Goal: Information Seeking & Learning: Understand process/instructions

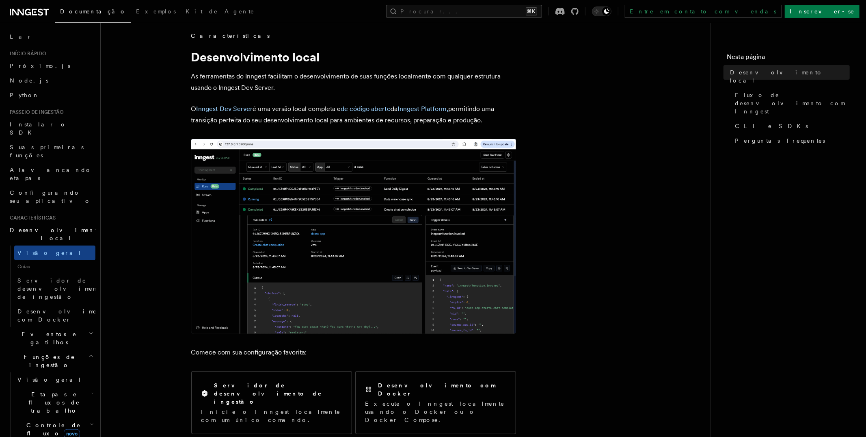
click at [302, 121] on font "permitindo uma transição perfeita do seu desenvolvimento local para ambientes d…" at bounding box center [342, 114] width 303 height 19
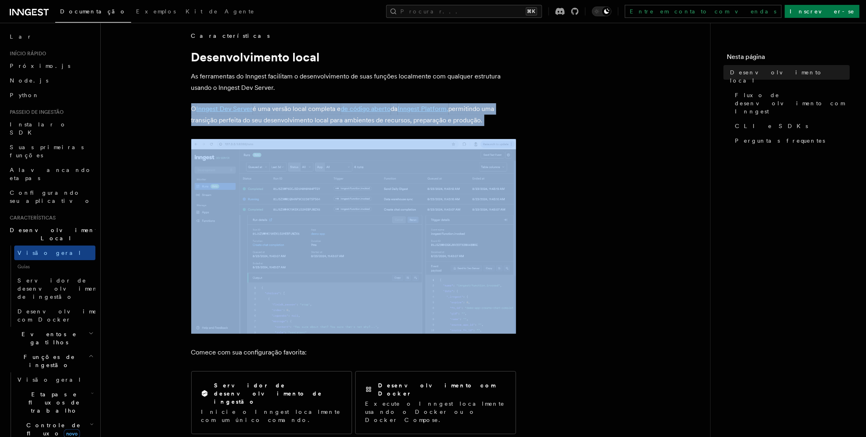
click at [302, 121] on font "permitindo uma transição perfeita do seu desenvolvimento local para ambientes d…" at bounding box center [342, 114] width 303 height 19
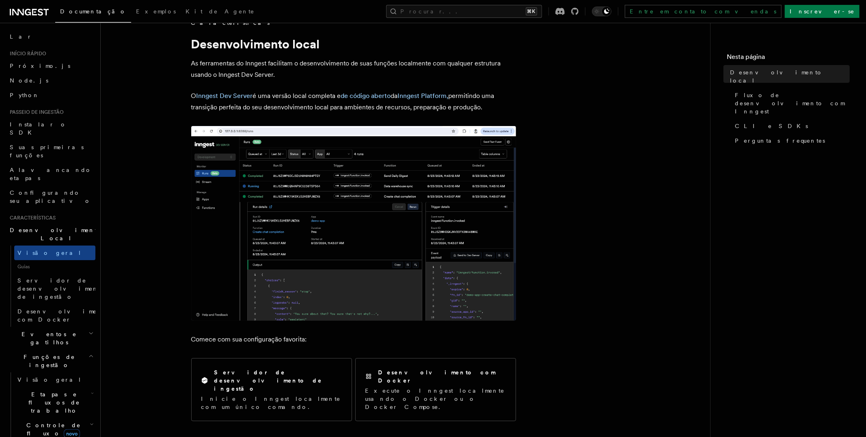
scroll to position [0, 0]
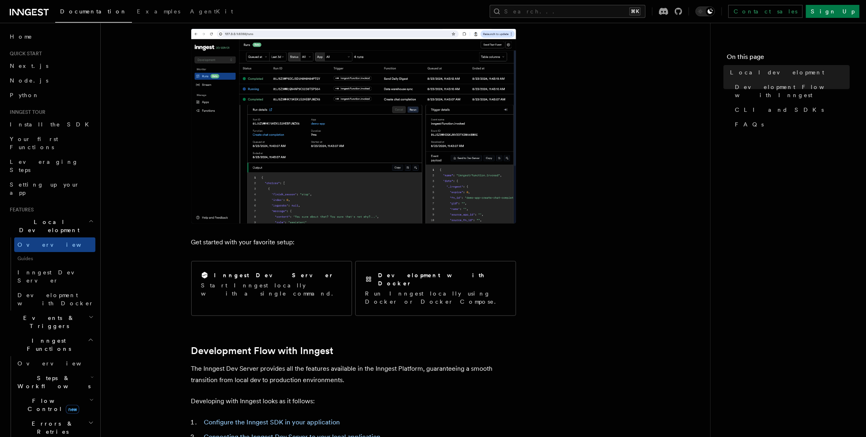
scroll to position [174, 0]
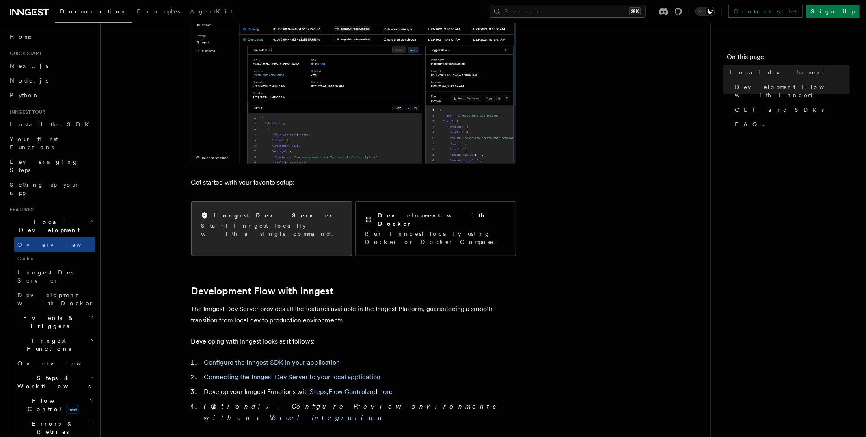
click at [223, 223] on p "Start Inngest locally with a single command." at bounding box center [271, 229] width 141 height 16
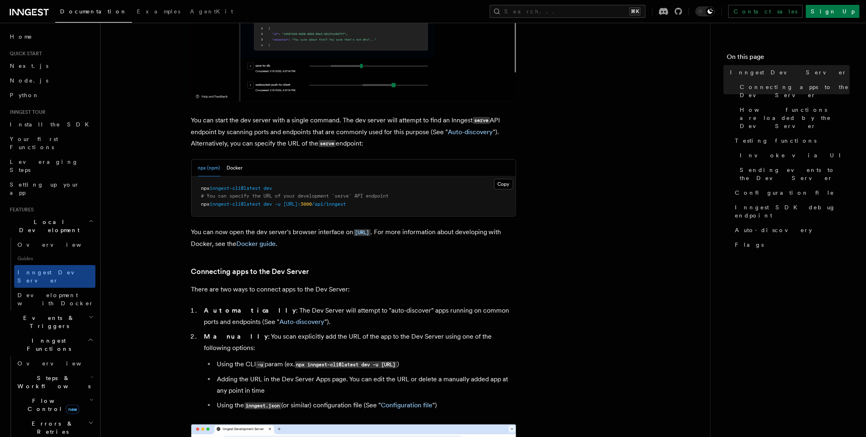
scroll to position [281, 0]
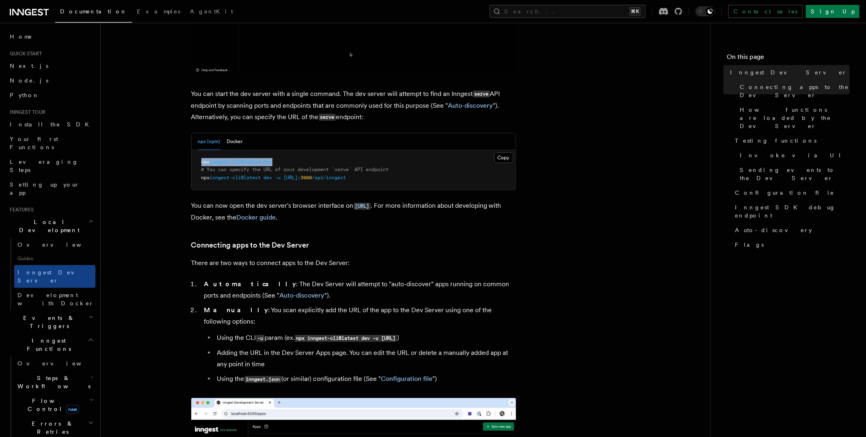
drag, startPoint x: 288, startPoint y: 164, endPoint x: 201, endPoint y: 164, distance: 86.9
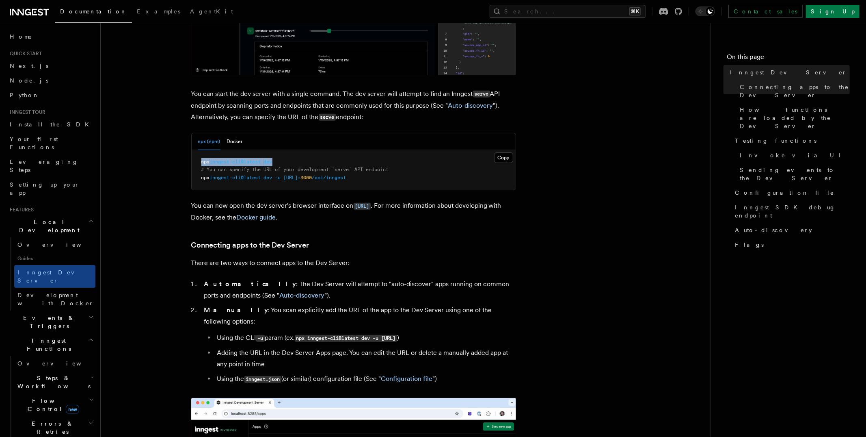
click at [201, 164] on pre "npx inngest-cli@latest dev # You can specify the URL of your development `serve…" at bounding box center [354, 170] width 324 height 40
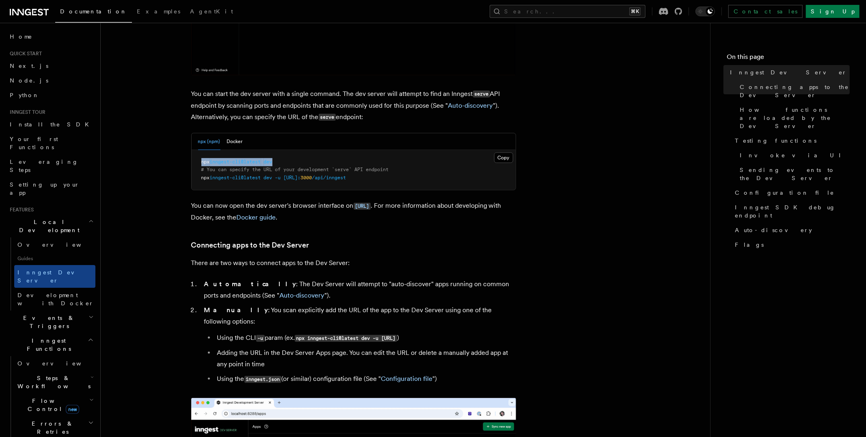
copy span "npx inngest-cli@latest dev"
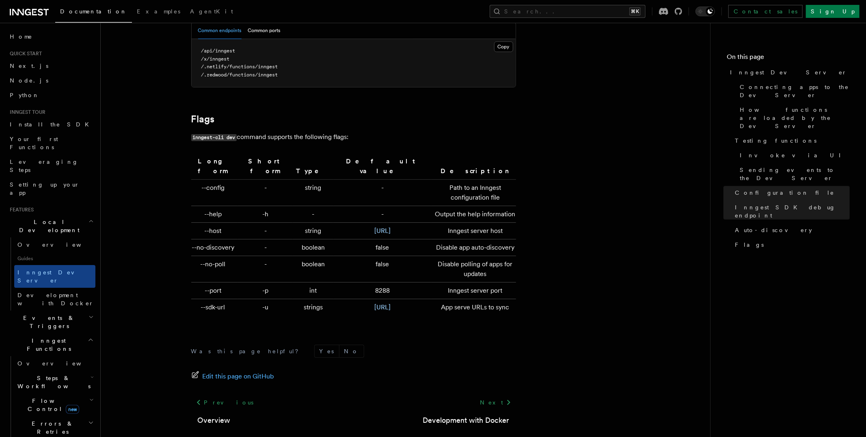
scroll to position [2642, 0]
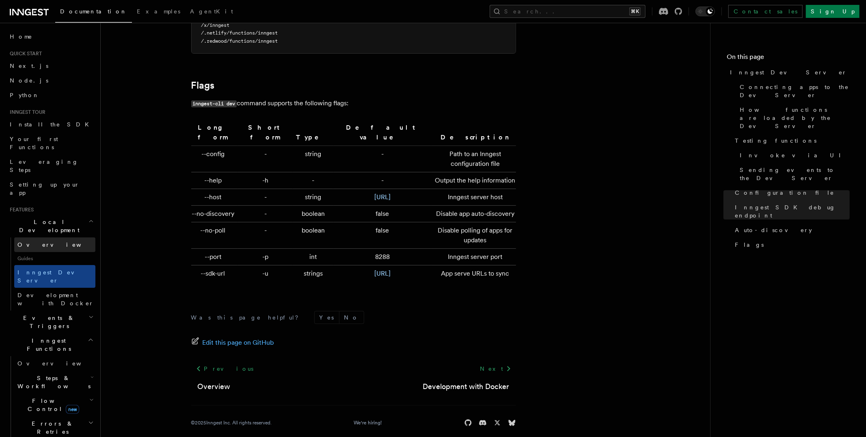
click at [47, 237] on link "Overview" at bounding box center [54, 244] width 81 height 15
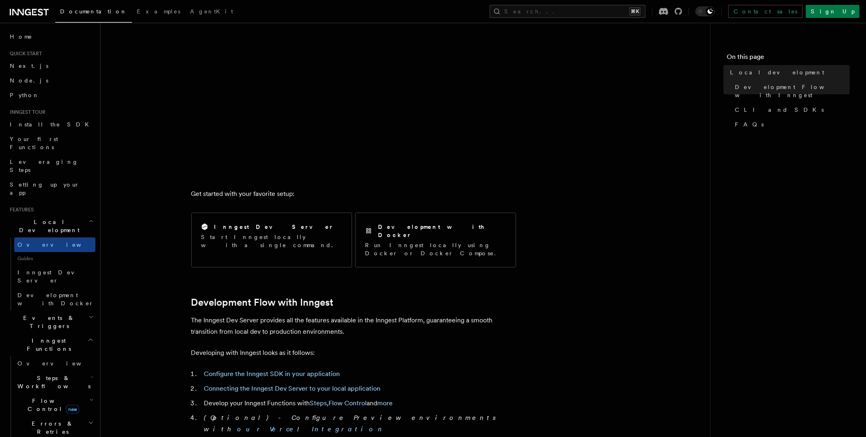
scroll to position [151, 0]
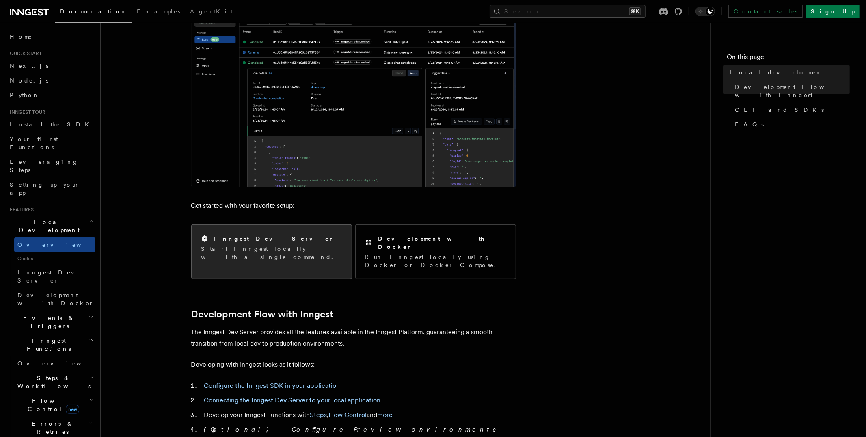
click at [256, 249] on p "Start Inngest locally with a single command." at bounding box center [271, 252] width 141 height 16
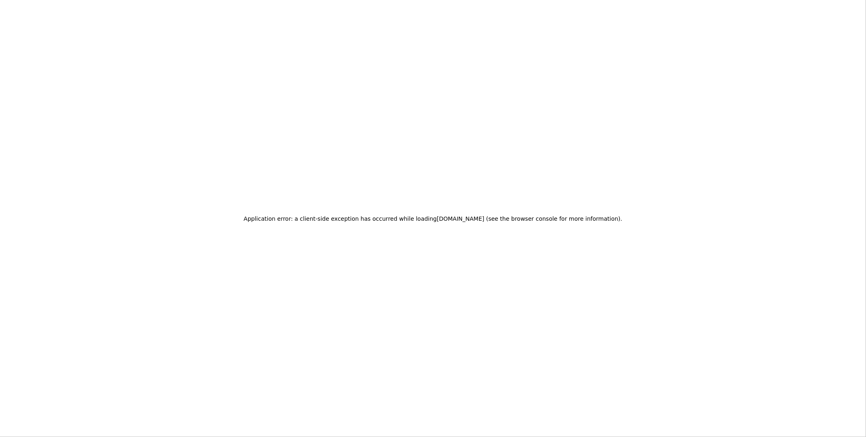
click at [209, 108] on div "Application error: a client-side exception has occurred while loading www.innge…" at bounding box center [433, 218] width 866 height 437
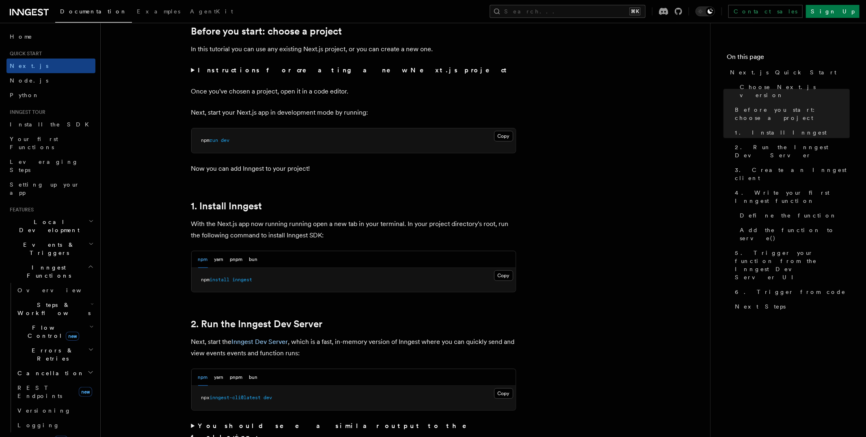
scroll to position [285, 0]
click at [498, 139] on button "Copy Copied" at bounding box center [503, 135] width 19 height 11
click at [500, 278] on button "Copy Copied" at bounding box center [503, 274] width 19 height 11
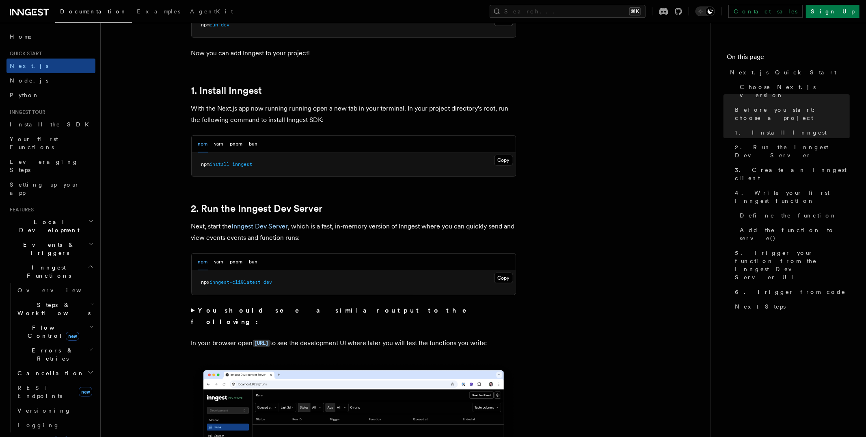
scroll to position [409, 0]
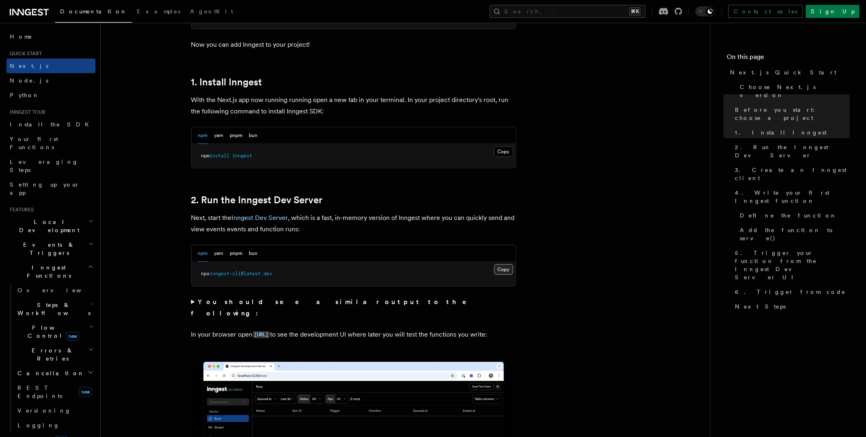
click at [503, 271] on button "Copy Copied" at bounding box center [503, 269] width 19 height 11
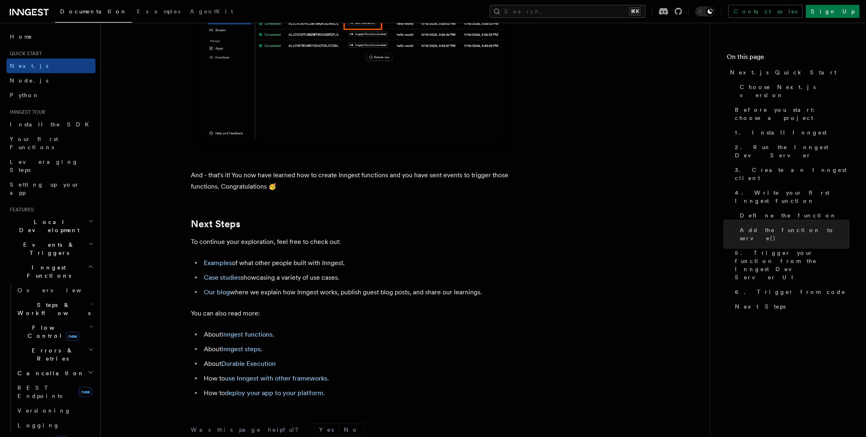
scroll to position [5034, 0]
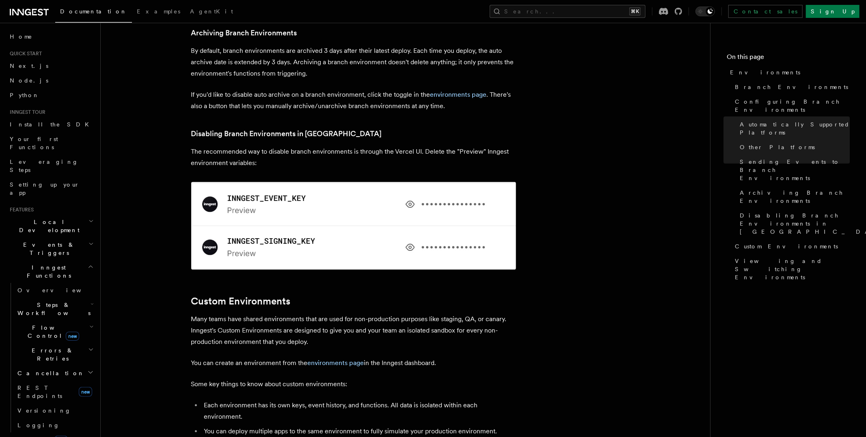
scroll to position [1850, 0]
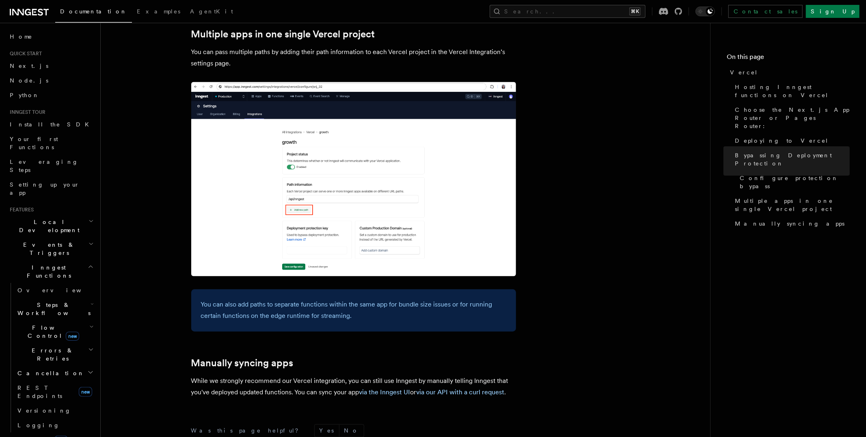
scroll to position [1268, 0]
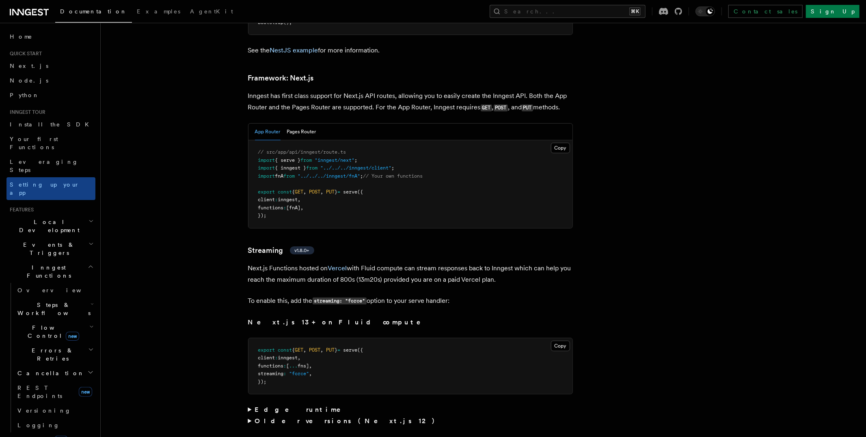
scroll to position [5270, 0]
click at [557, 141] on button "Copy Copied" at bounding box center [560, 146] width 19 height 11
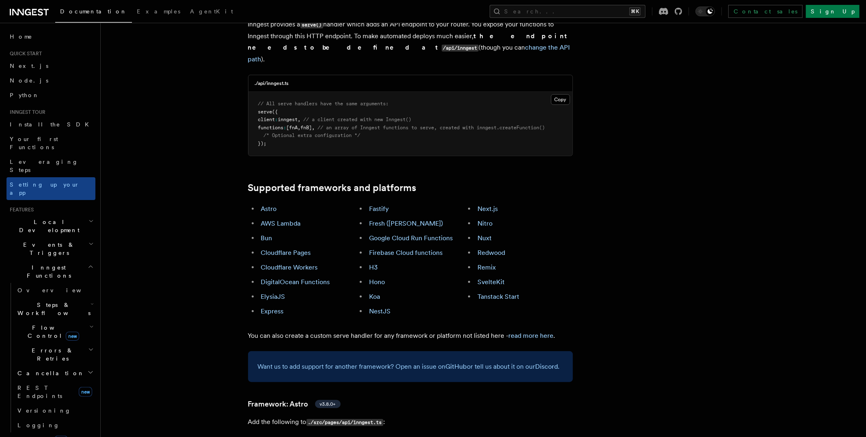
scroll to position [390, 0]
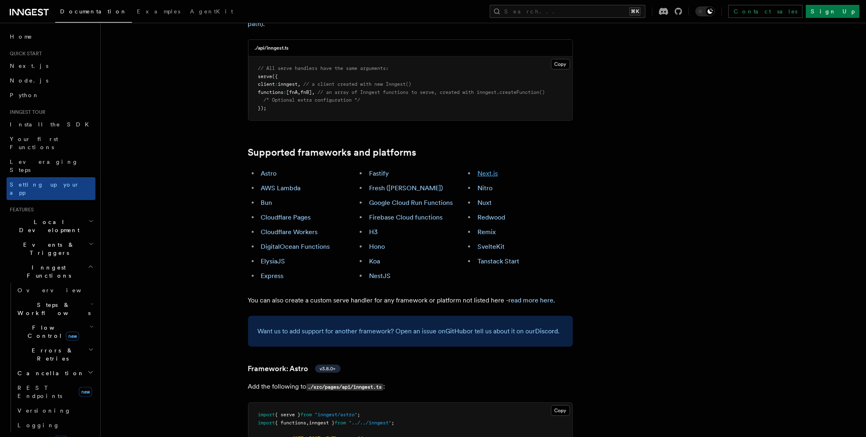
click at [493, 169] on link "Next.js" at bounding box center [488, 173] width 20 height 8
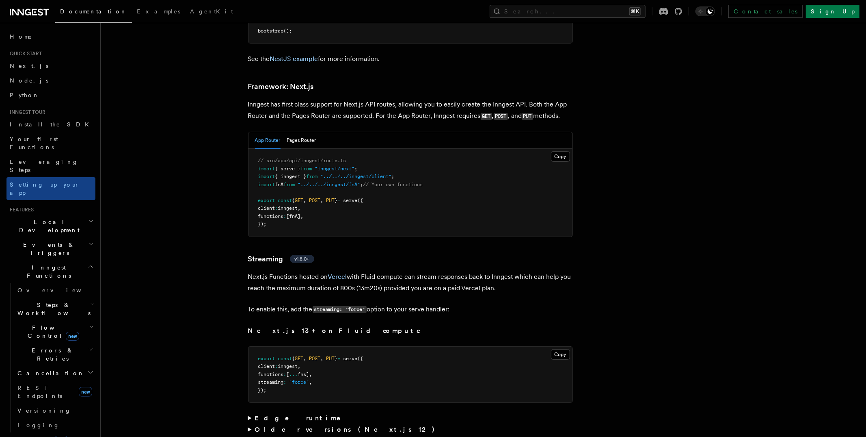
scroll to position [5261, 0]
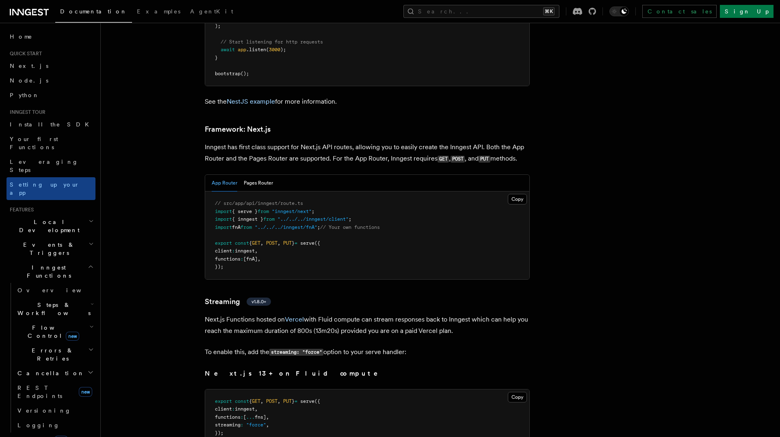
scroll to position [5251, 0]
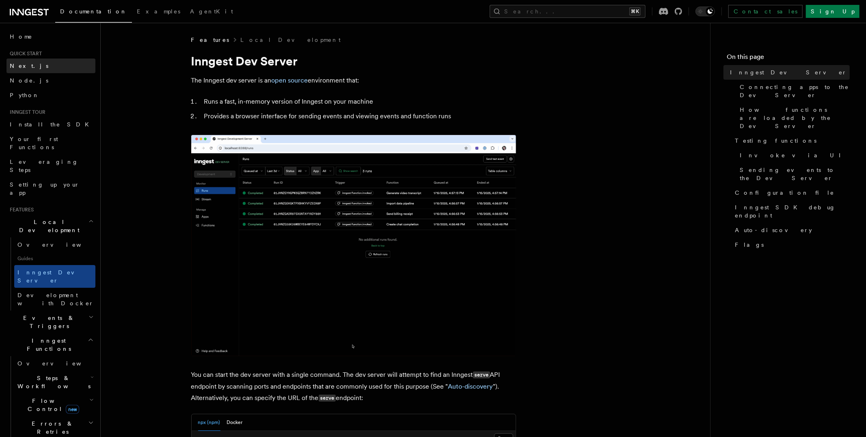
click at [38, 65] on link "Next.js" at bounding box center [50, 65] width 89 height 15
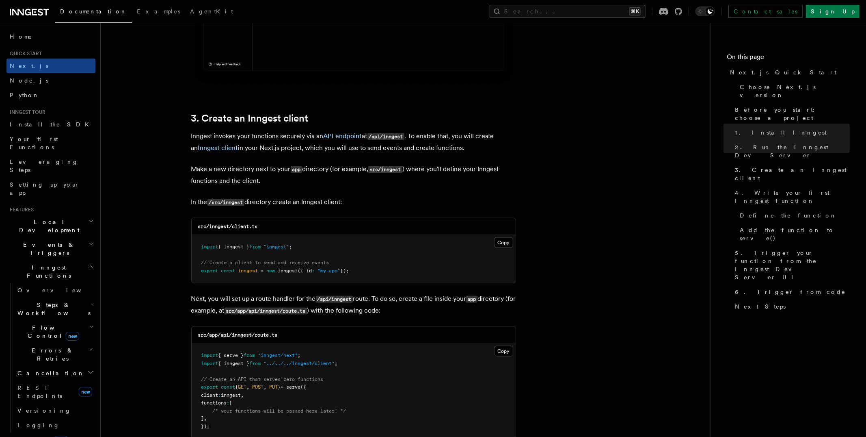
scroll to position [918, 0]
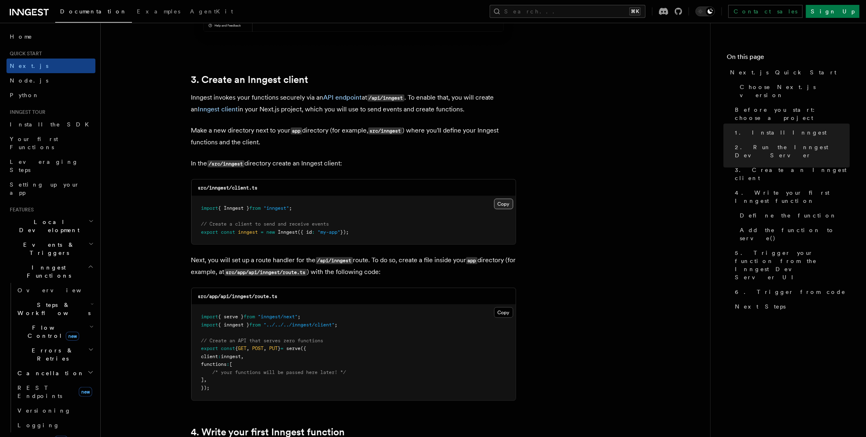
click at [506, 204] on button "Copy Copied" at bounding box center [503, 204] width 19 height 11
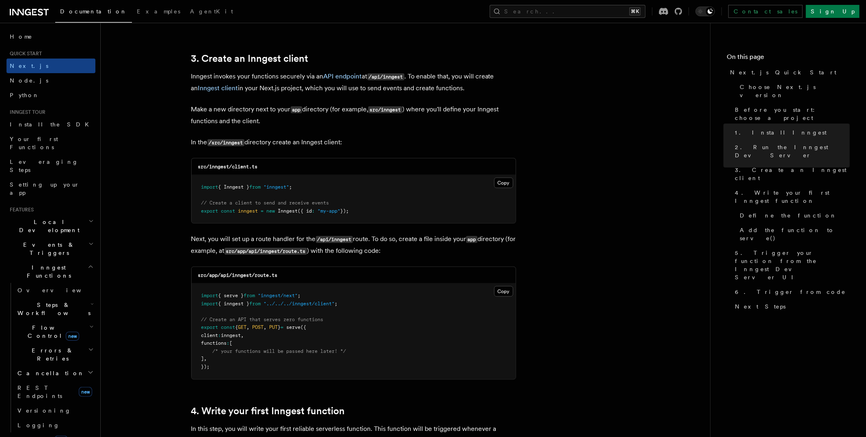
scroll to position [939, 0]
click at [506, 290] on button "Copy Copied" at bounding box center [503, 290] width 19 height 11
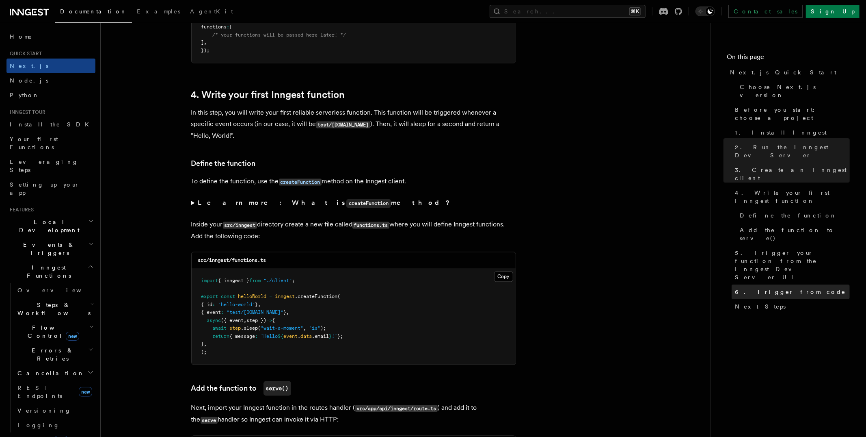
scroll to position [1265, 0]
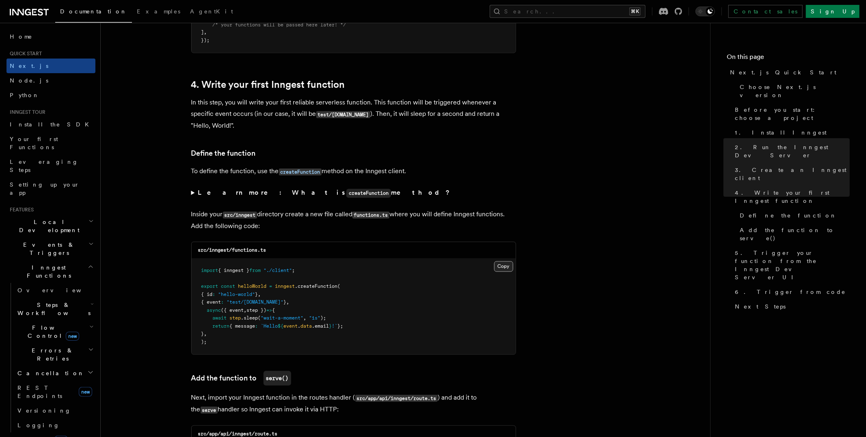
click at [501, 269] on button "Copy Copied" at bounding box center [503, 266] width 19 height 11
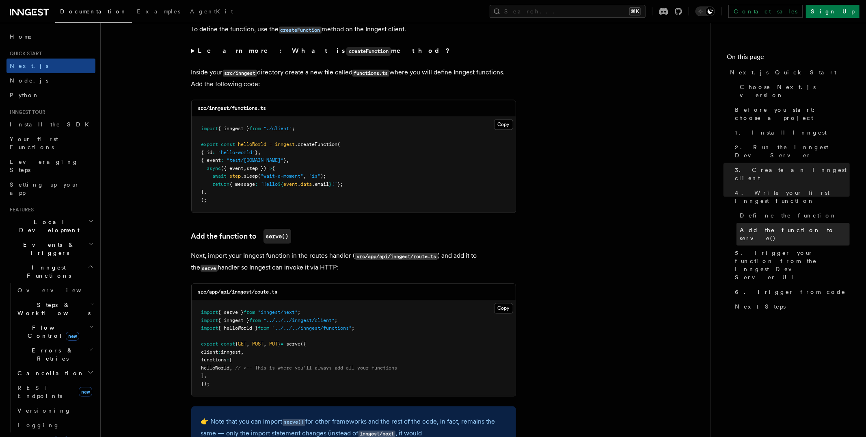
scroll to position [1420, 0]
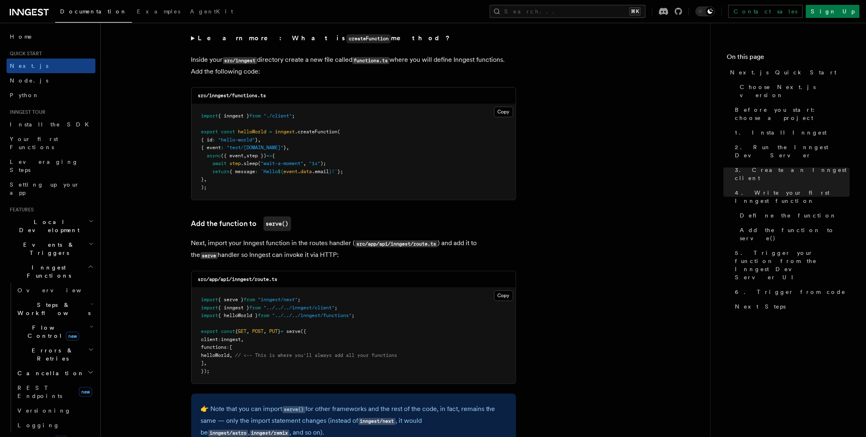
click at [229, 352] on span "helloWorld" at bounding box center [215, 355] width 28 height 6
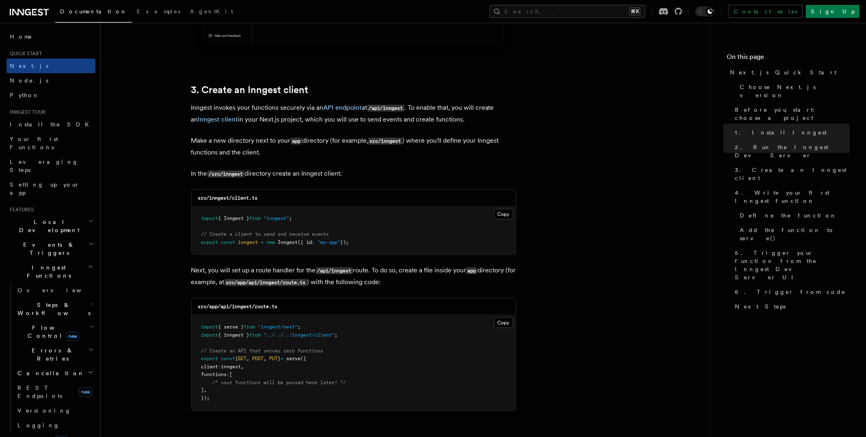
scroll to position [979, 0]
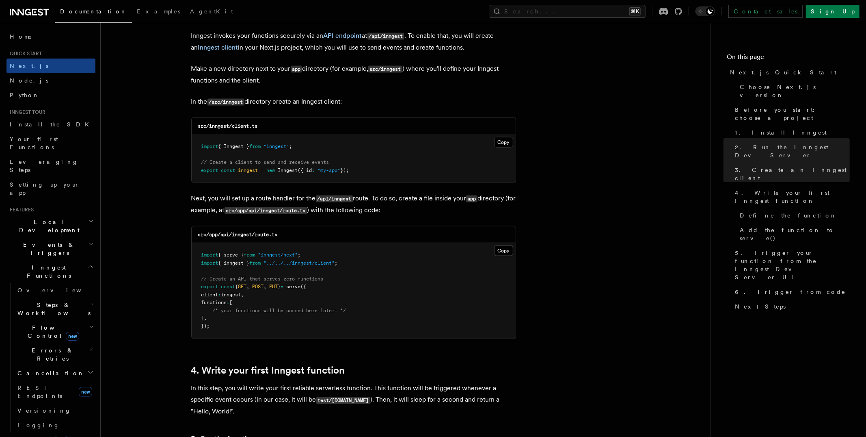
click at [246, 234] on code "src/app/api/inngest/route.ts" at bounding box center [238, 234] width 80 height 6
